Goal: Task Accomplishment & Management: Manage account settings

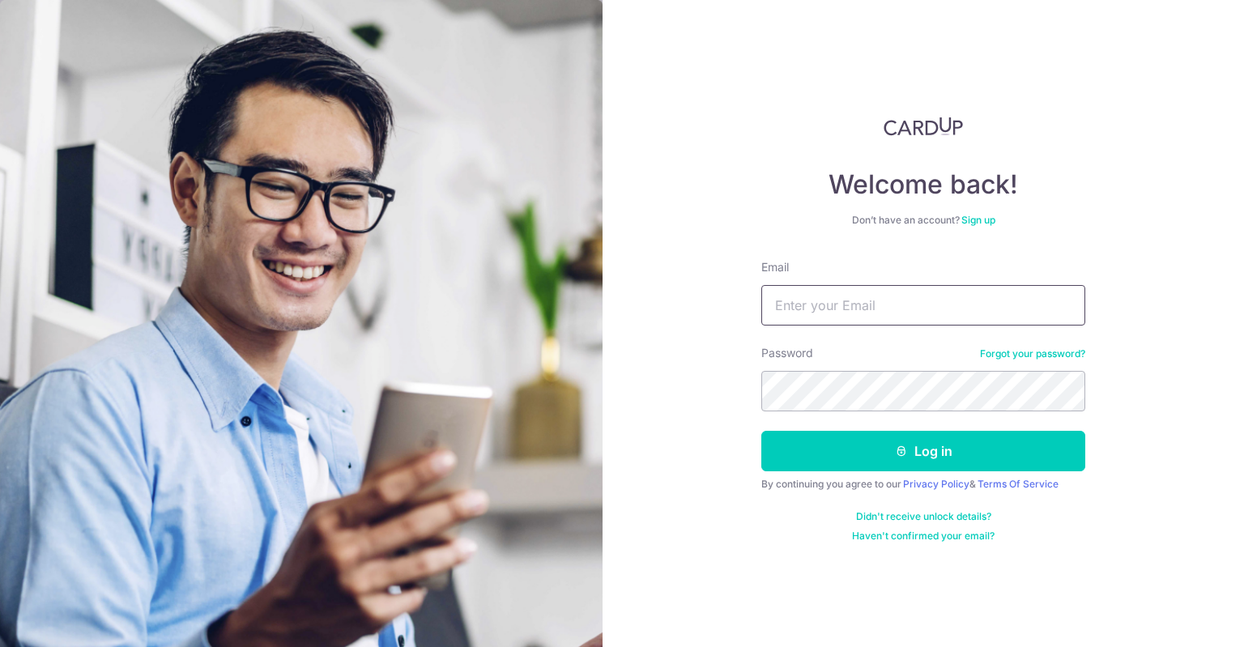
click at [906, 314] on div at bounding box center [628, 327] width 1257 height 654
click at [830, 305] on input "Email" at bounding box center [924, 305] width 324 height 41
type input "[EMAIL_ADDRESS][DOMAIN_NAME]"
click at [762, 431] on button "Log in" at bounding box center [924, 451] width 324 height 41
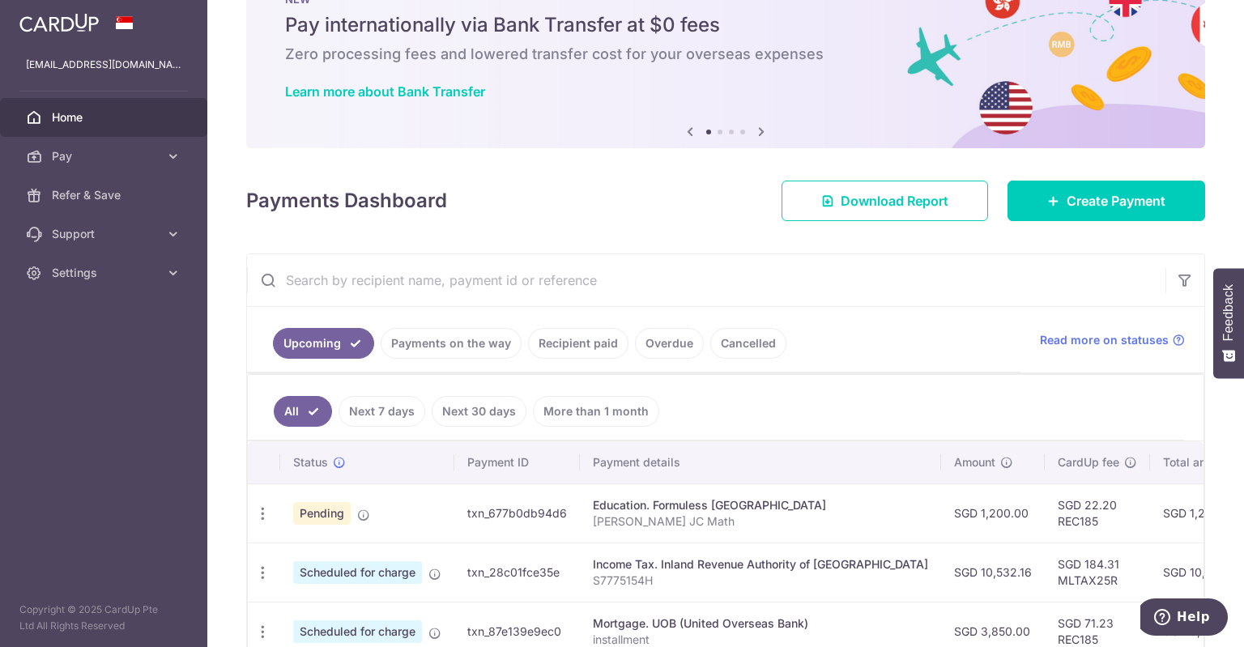
scroll to position [162, 0]
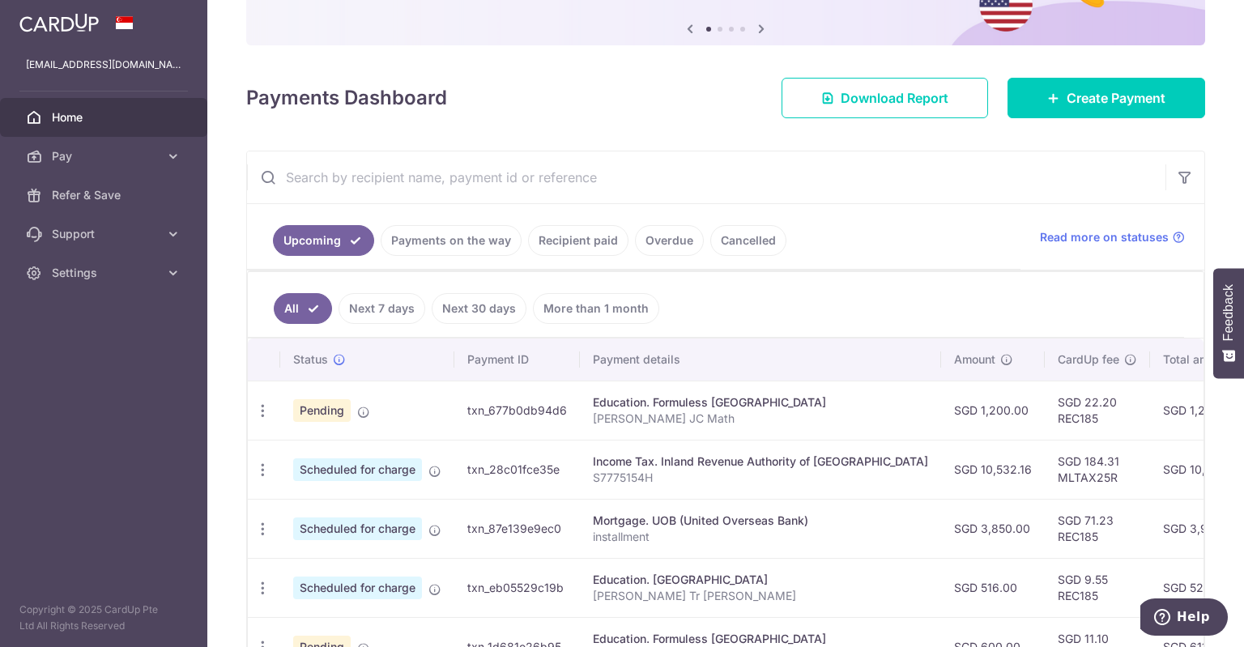
click at [763, 414] on p "[PERSON_NAME] JC Math" at bounding box center [760, 419] width 335 height 16
click at [268, 412] on icon "button" at bounding box center [262, 411] width 17 height 17
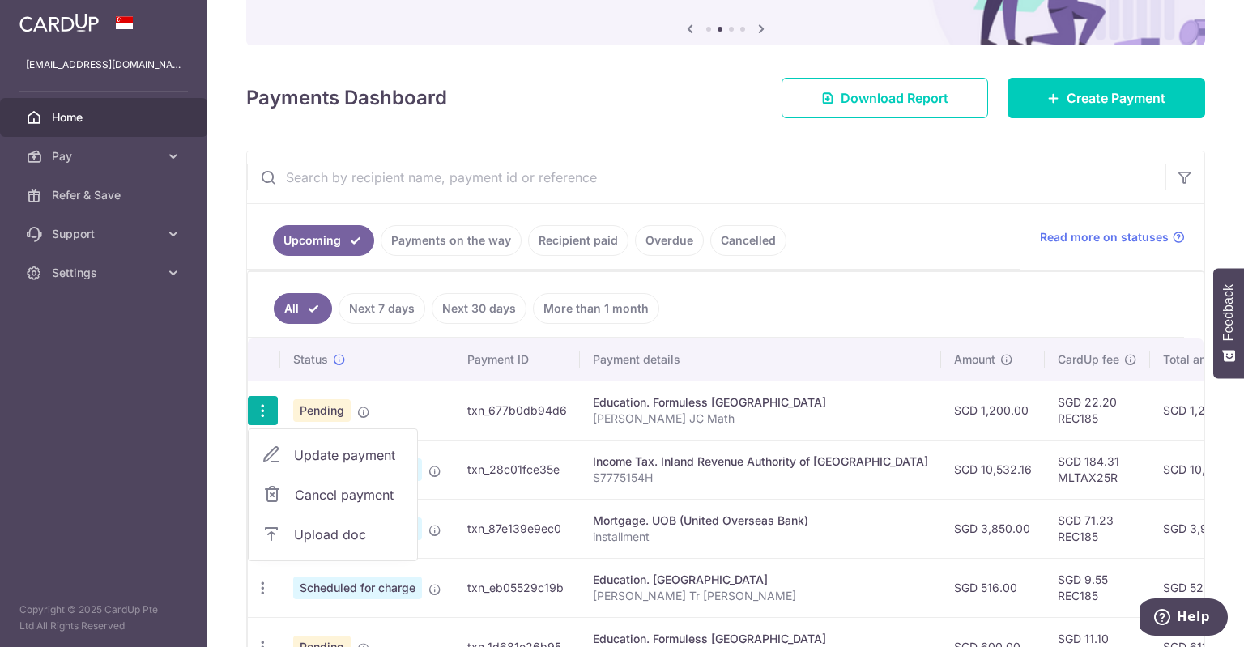
click at [727, 437] on td "Education. Formuless [GEOGRAPHIC_DATA] [PERSON_NAME] JC Math" at bounding box center [760, 410] width 361 height 59
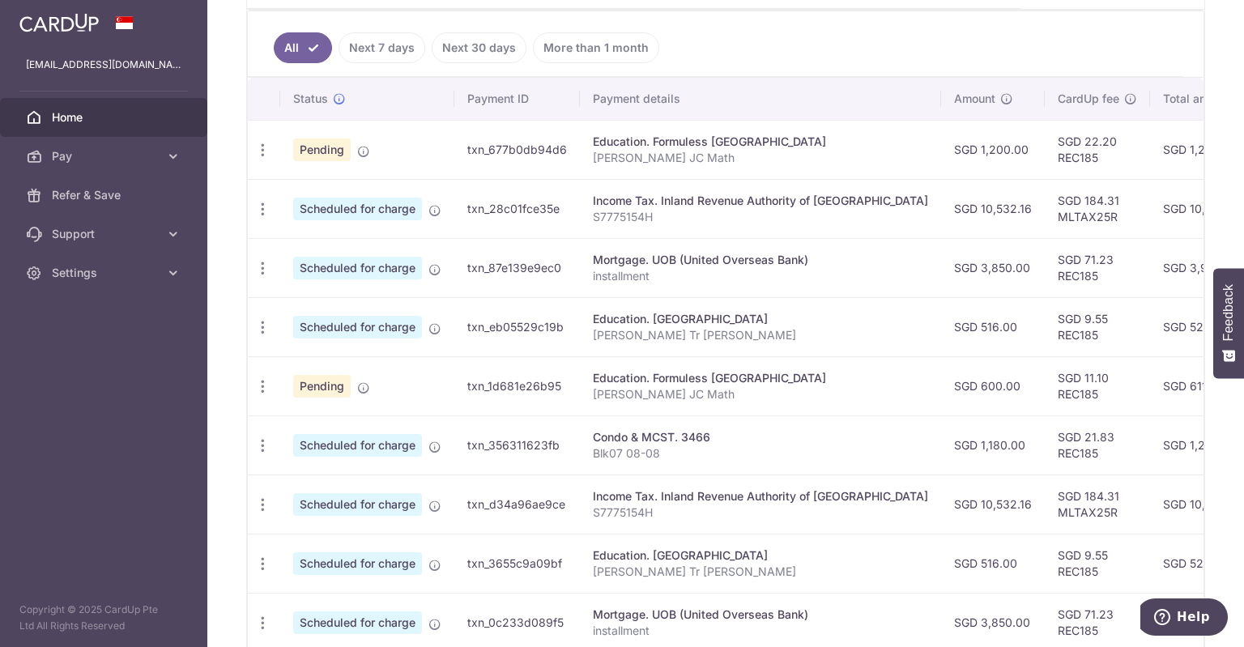
scroll to position [405, 0]
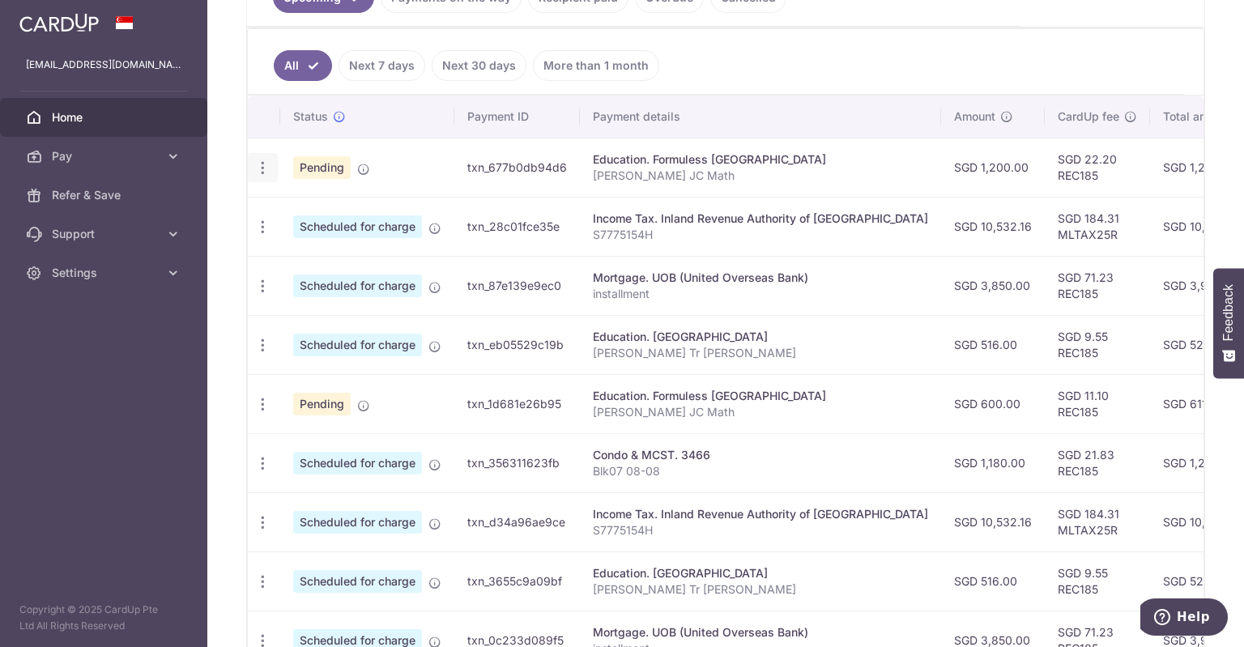
click at [266, 155] on div "Update payment Cancel payment Upload doc" at bounding box center [263, 168] width 30 height 30
click at [264, 160] on icon "button" at bounding box center [262, 168] width 17 height 17
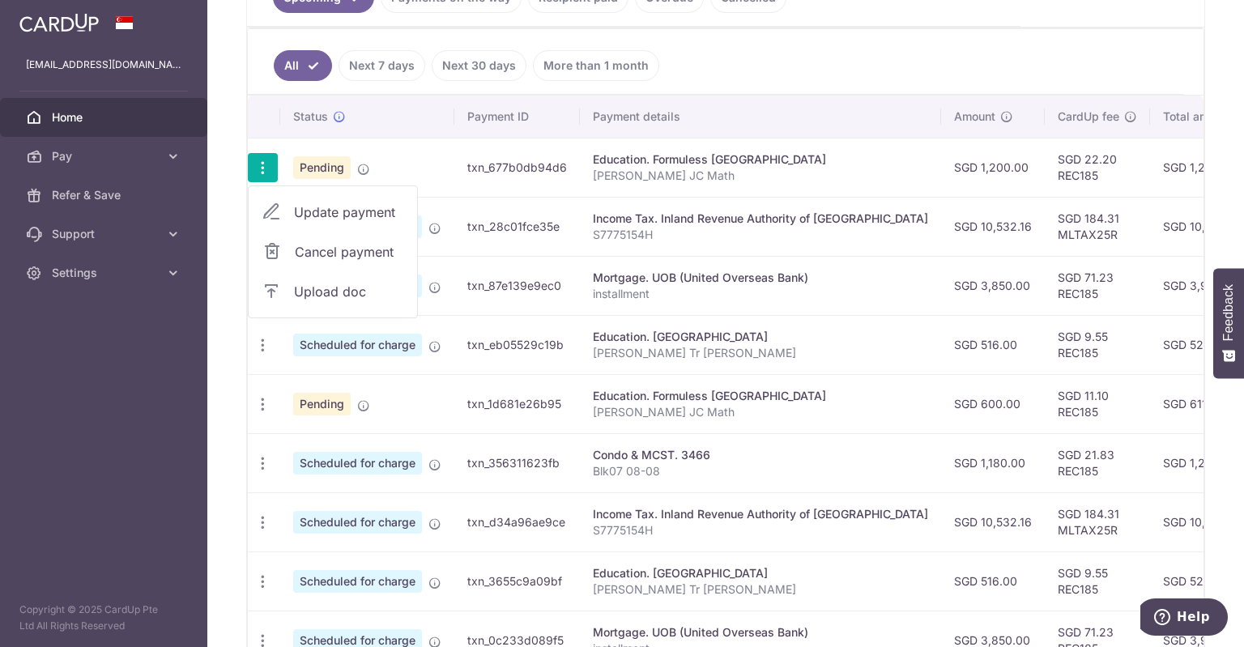
click at [339, 242] on span "Cancel payment" at bounding box center [349, 251] width 109 height 19
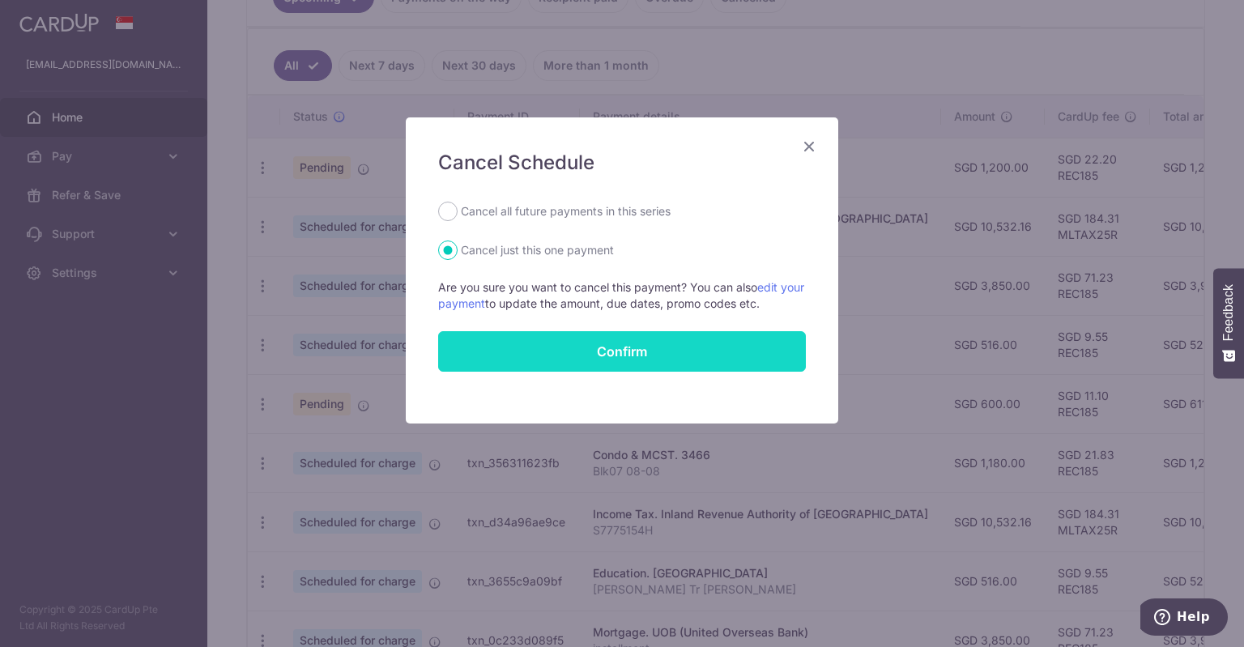
click at [619, 345] on button "Confirm" at bounding box center [622, 351] width 368 height 41
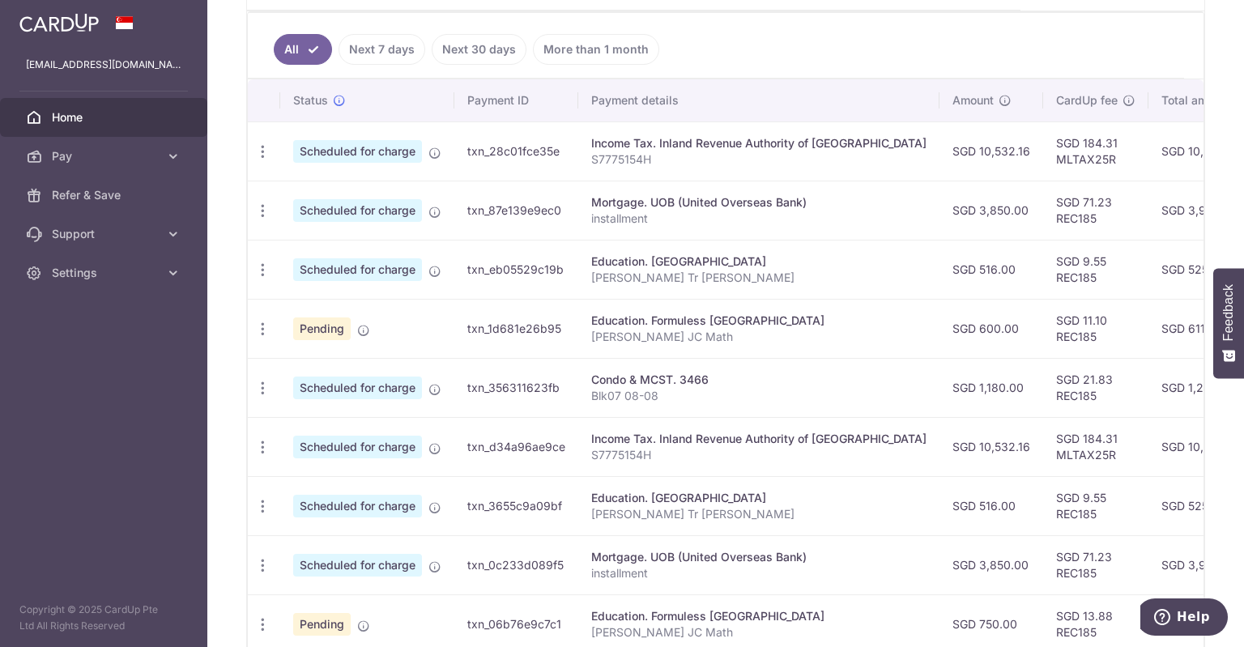
scroll to position [204, 0]
